Goal: Transaction & Acquisition: Book appointment/travel/reservation

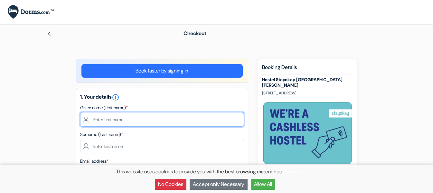
click at [160, 122] on input "text" at bounding box center [162, 119] width 164 height 14
type input "alfonso"
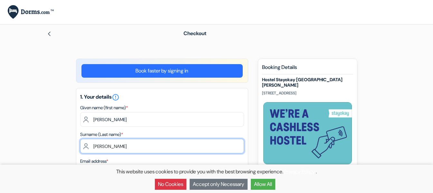
click at [87, 149] on input "norat" at bounding box center [162, 146] width 164 height 14
type input "nuñez norat"
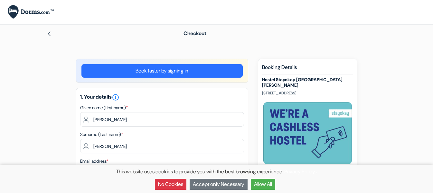
click at [266, 186] on button "Allow All" at bounding box center [263, 183] width 24 height 11
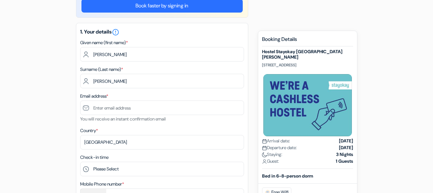
scroll to position [86, 0]
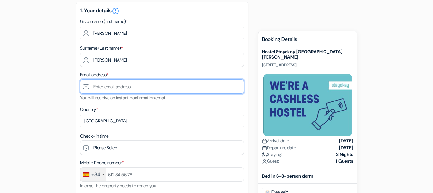
click at [114, 85] on input "text" at bounding box center [162, 86] width 164 height 14
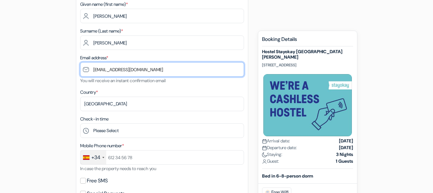
scroll to position [118, 0]
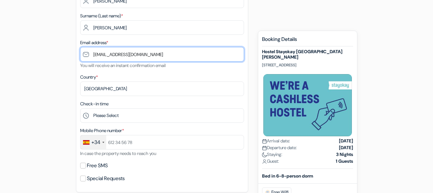
type input "[EMAIL_ADDRESS][DOMAIN_NAME]"
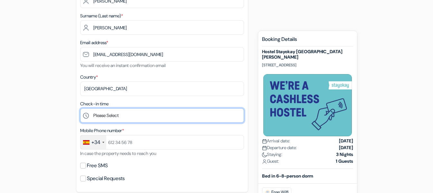
click at [145, 118] on select "Please Select 1:00 2:00 3:00 4:00 5:00 6:00 7:00 8:00 9:00 10:00 11:00 12:00 13…" at bounding box center [162, 115] width 164 height 14
select select "23"
click at [80, 108] on select "Please Select 1:00 2:00 3:00 4:00 5:00 6:00 7:00 8:00 9:00 10:00 11:00 12:00 13…" at bounding box center [162, 115] width 164 height 14
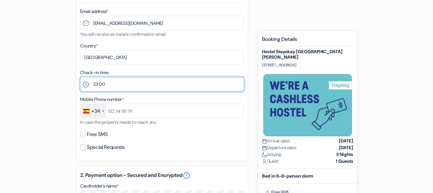
scroll to position [151, 0]
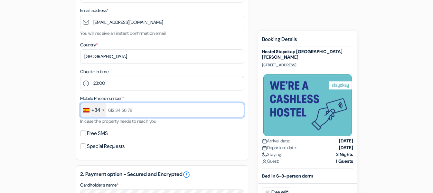
click at [143, 110] on input "text" at bounding box center [162, 110] width 164 height 14
type input "+34610648380"
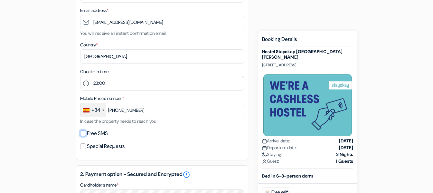
click at [83, 133] on input "Free SMS" at bounding box center [83, 133] width 6 height 6
checkbox input "true"
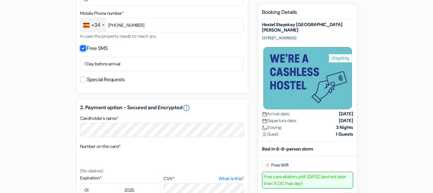
scroll to position [247, 0]
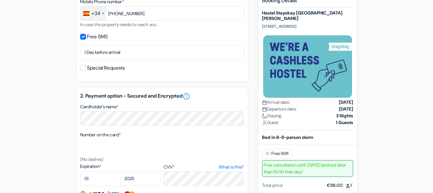
select select "05"
select select "2029"
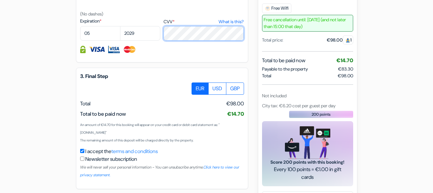
scroll to position [408, 0]
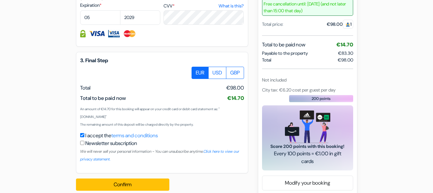
drag, startPoint x: 191, startPoint y: 123, endPoint x: 129, endPoint y: 110, distance: 63.5
click at [129, 110] on small "An amount of €14.70 for this booking will appear on your credit card or debit c…" at bounding box center [149, 113] width 139 height 12
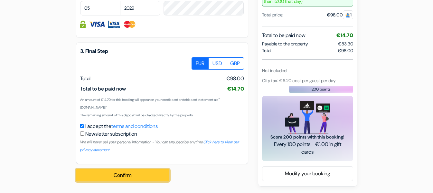
click at [125, 180] on button "Confirm Loading..." at bounding box center [122, 175] width 93 height 12
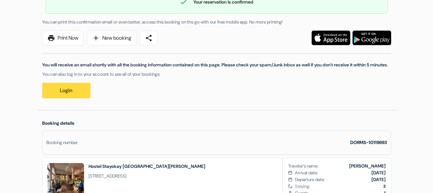
scroll to position [84, 0]
